Goal: Task Accomplishment & Management: Use online tool/utility

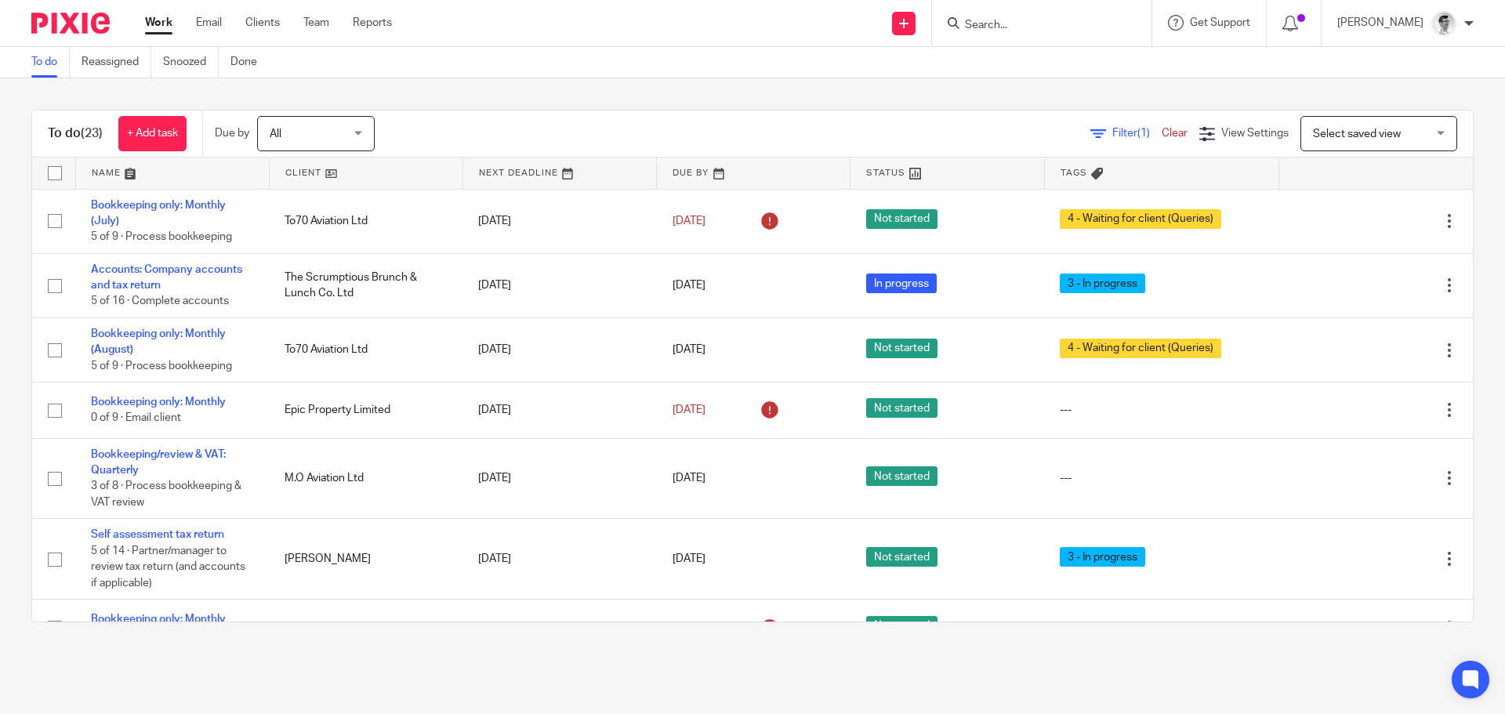
click at [1076, 29] on input "Search" at bounding box center [1033, 26] width 141 height 14
type input "omni"
click at [1080, 72] on link at bounding box center [1111, 73] width 302 height 49
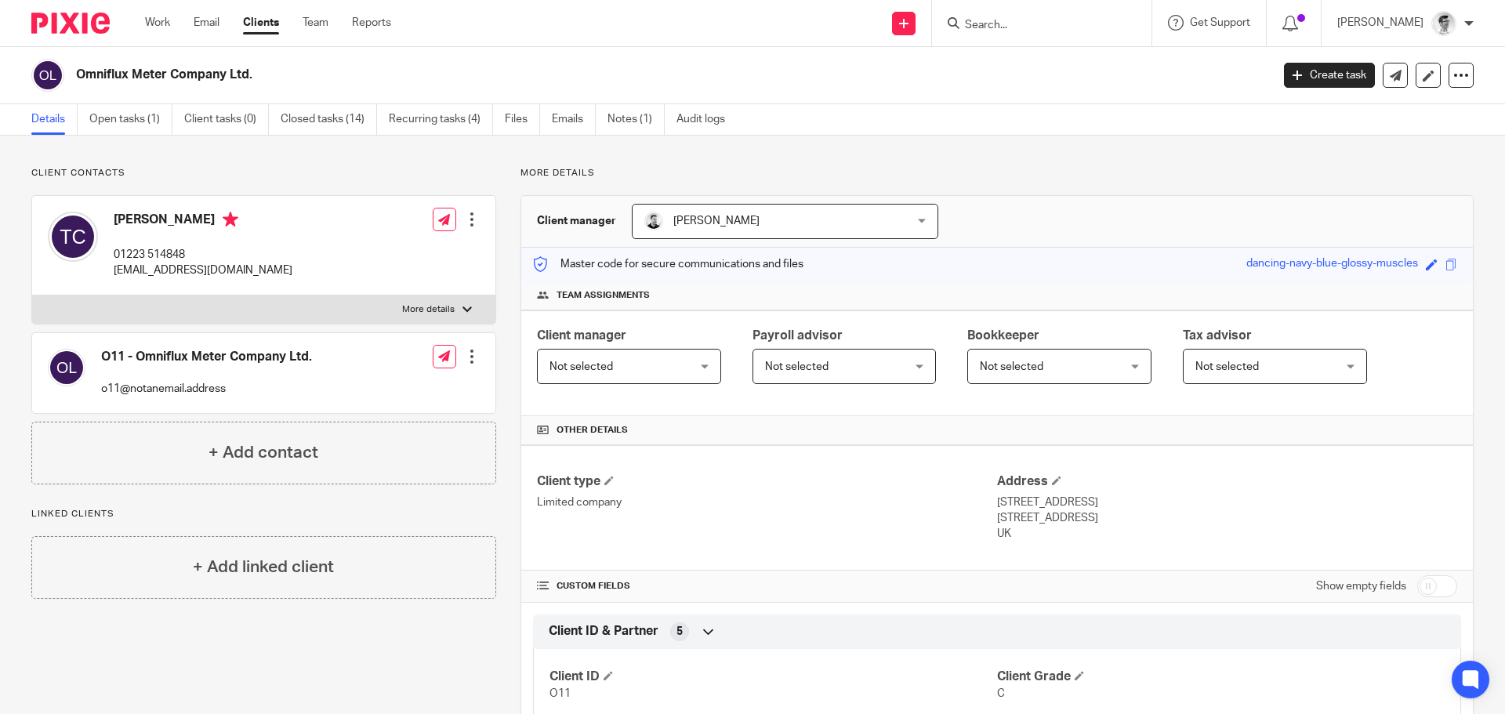
click at [1081, 22] on input "Search" at bounding box center [1033, 26] width 141 height 14
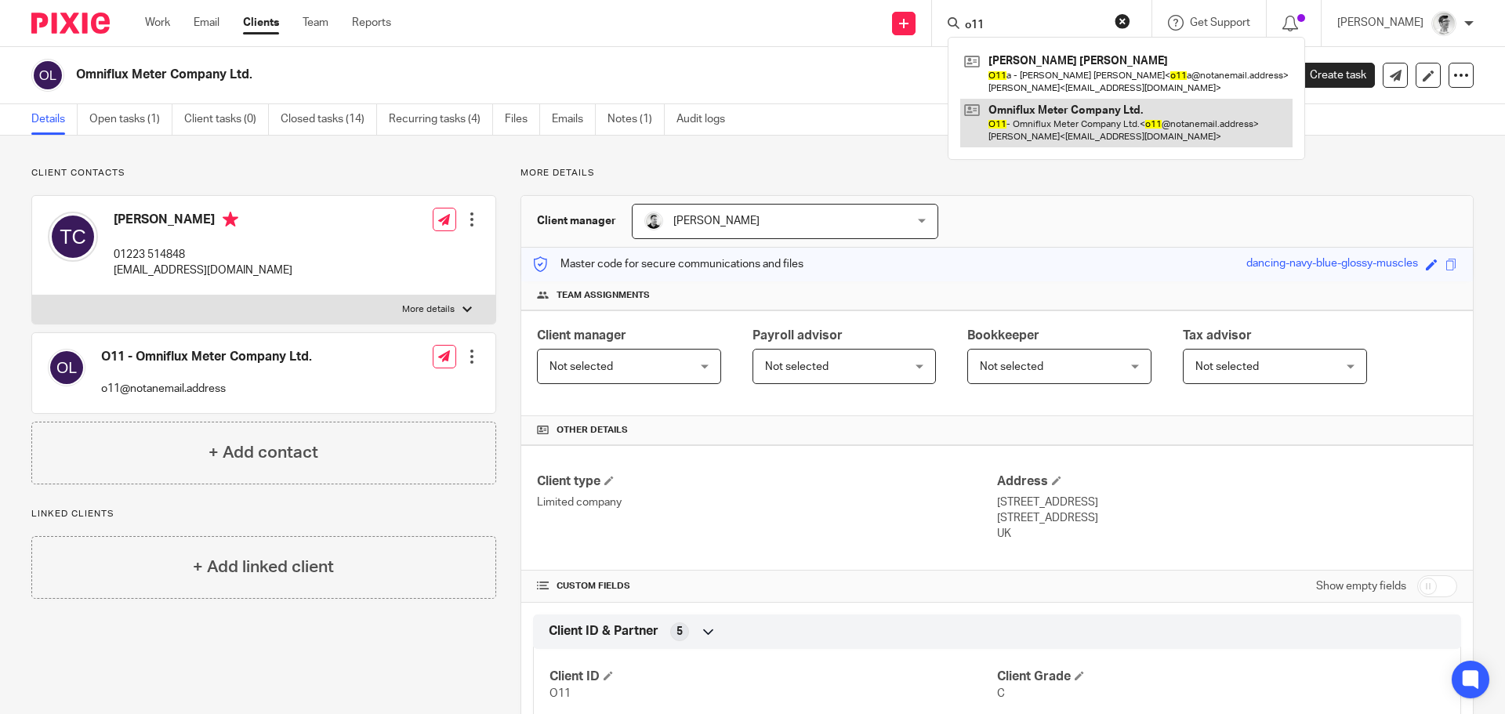
type input "o11"
click at [1122, 137] on link at bounding box center [1126, 123] width 332 height 49
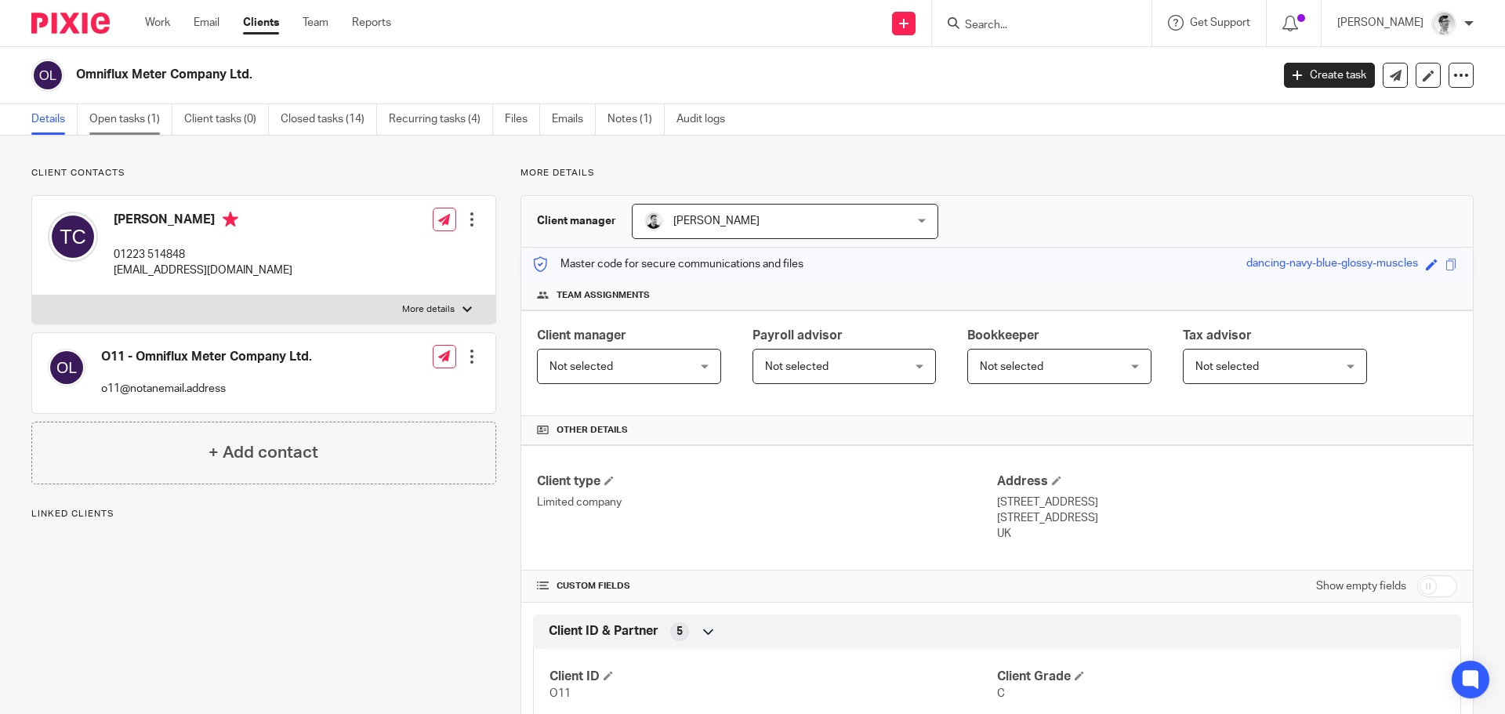
click at [140, 121] on link "Open tasks (1)" at bounding box center [130, 119] width 83 height 31
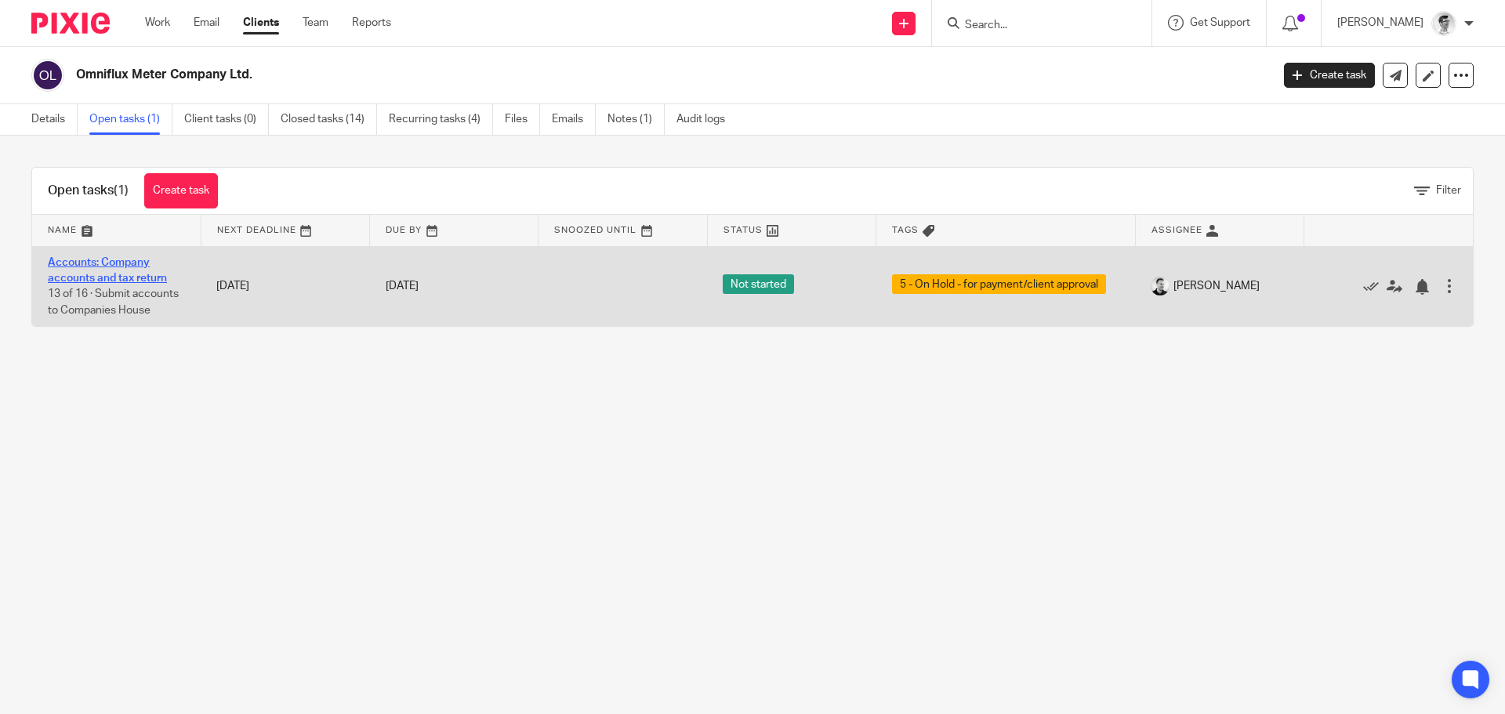
click at [110, 264] on link "Accounts: Company accounts and tax return" at bounding box center [107, 270] width 119 height 27
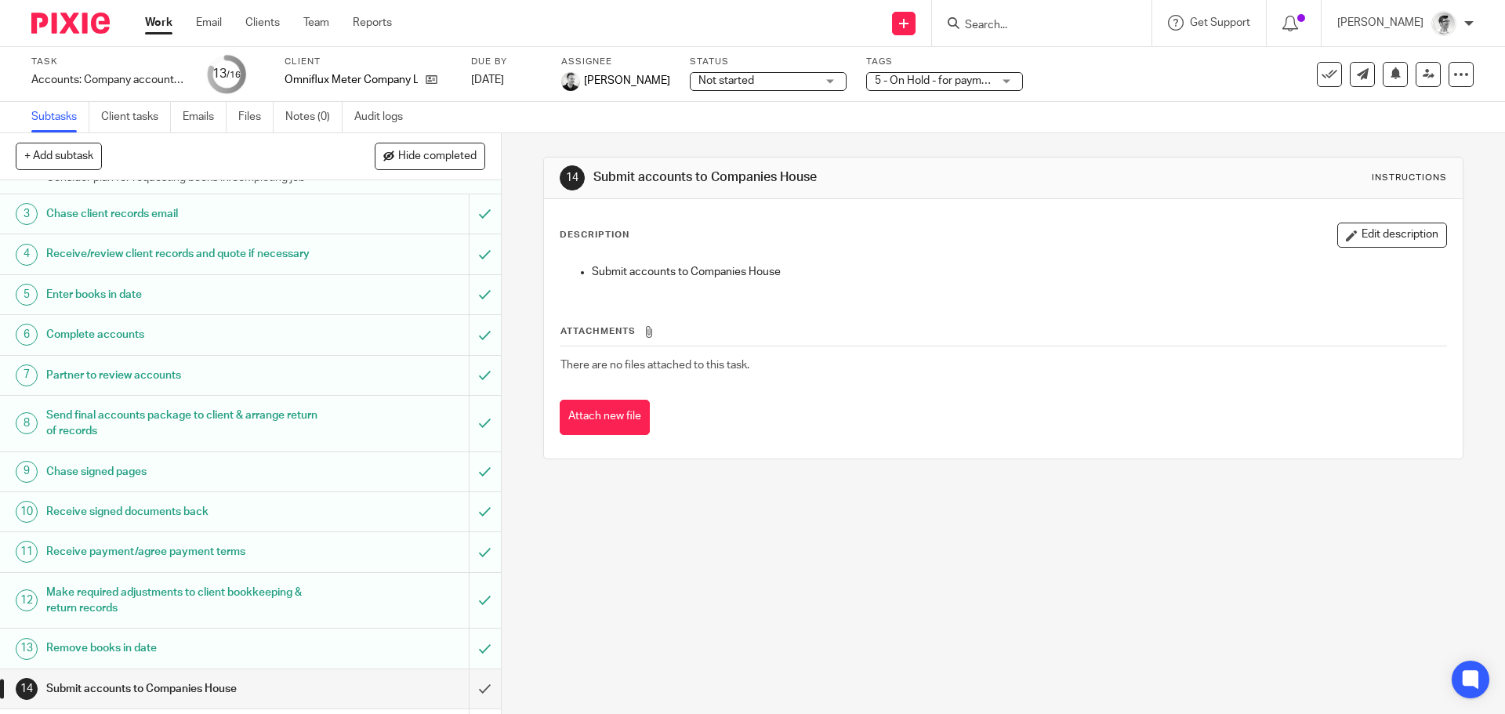
scroll to position [187, 0]
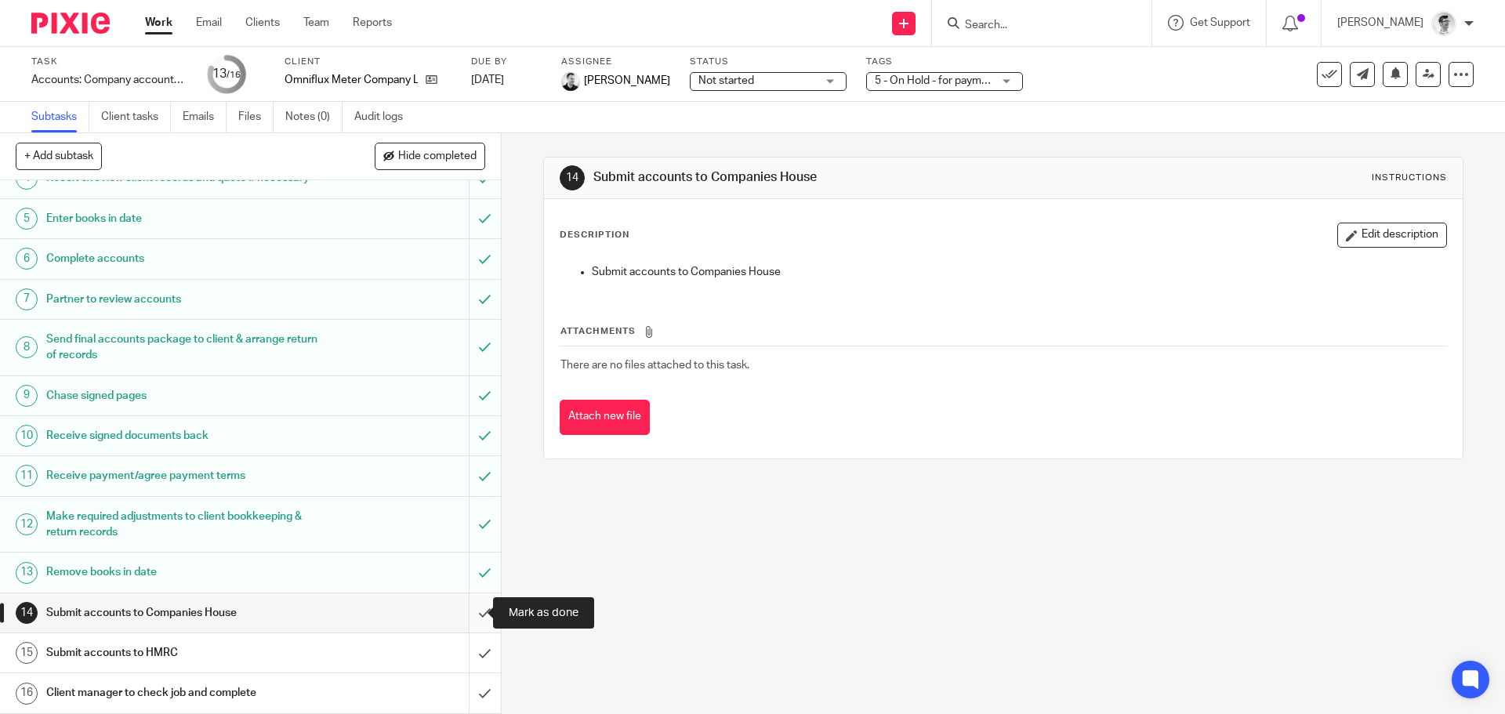
click at [466, 614] on input "submit" at bounding box center [250, 612] width 501 height 39
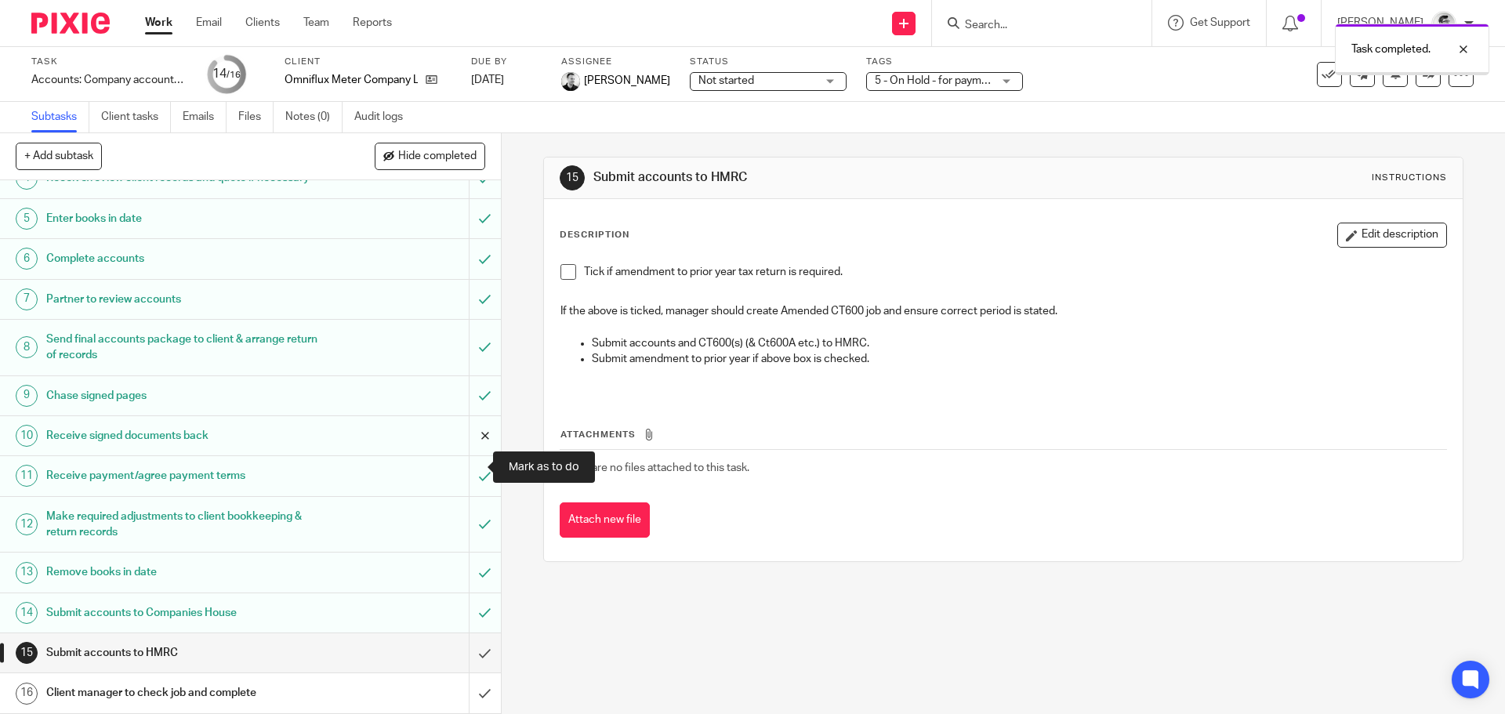
scroll to position [187, 0]
click at [460, 650] on input "submit" at bounding box center [250, 652] width 501 height 39
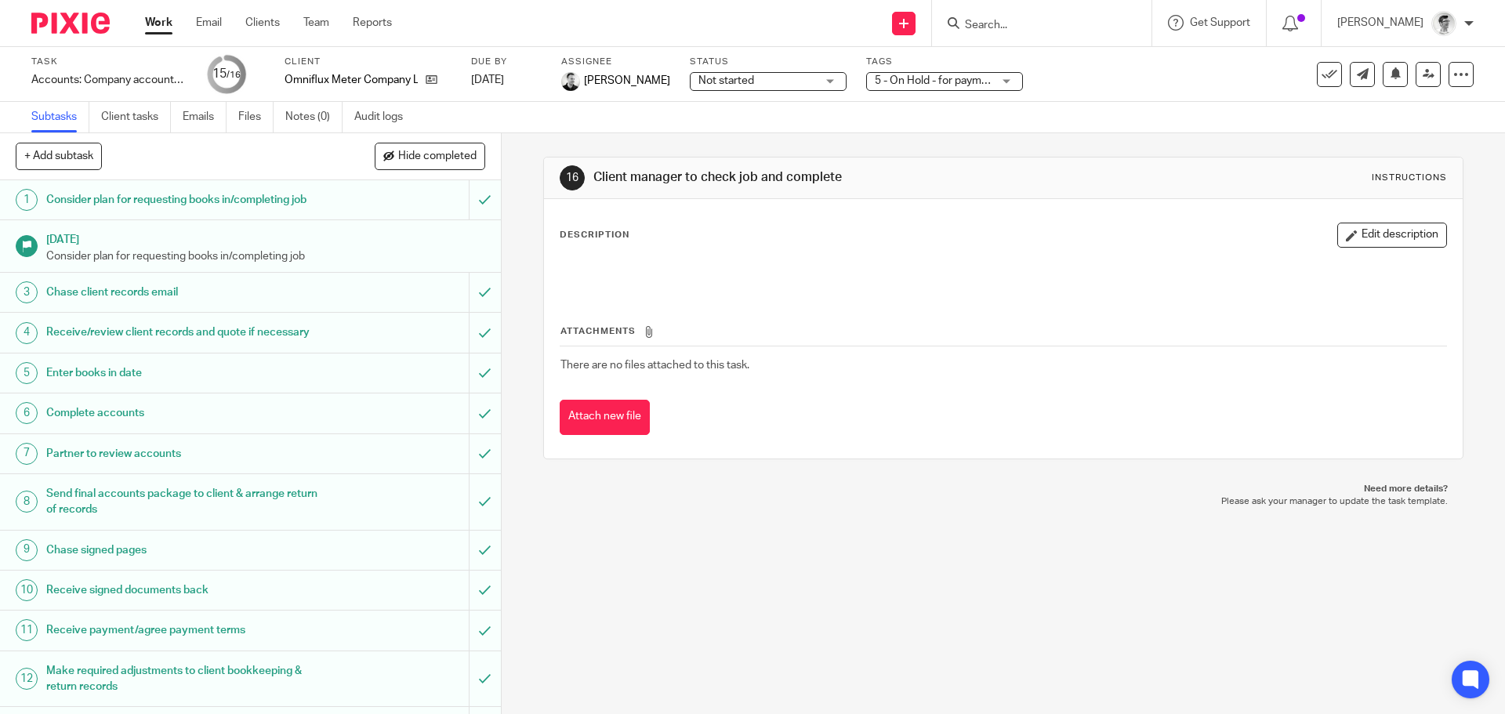
click at [161, 30] on link "Work" at bounding box center [158, 23] width 27 height 16
